Goal: Task Accomplishment & Management: Use online tool/utility

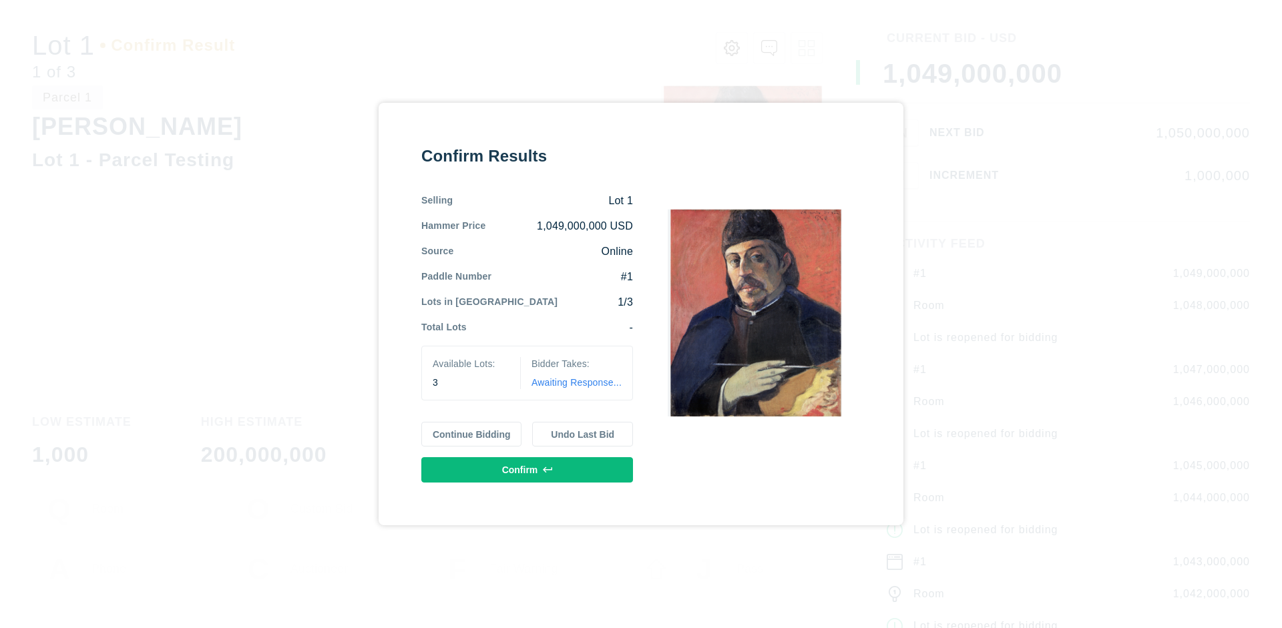
click at [472, 434] on button "Continue Bidding" at bounding box center [471, 434] width 101 height 25
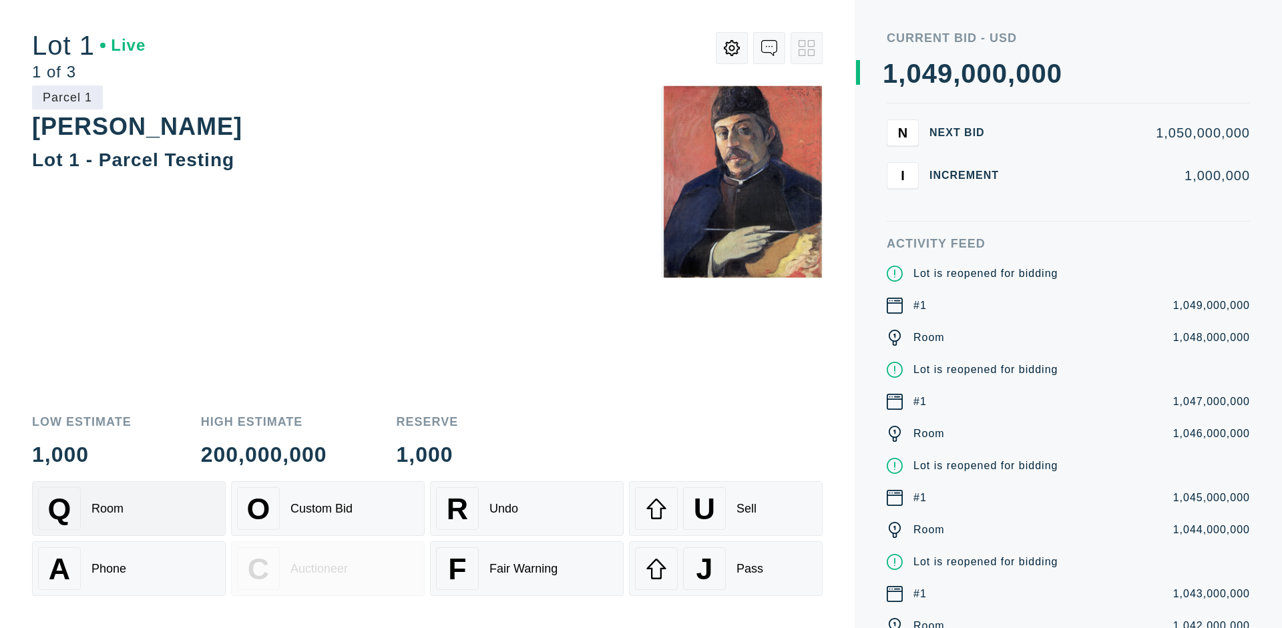
click at [129, 509] on div "Q Room" at bounding box center [129, 508] width 182 height 43
